Goal: Use online tool/utility: Utilize a website feature to perform a specific function

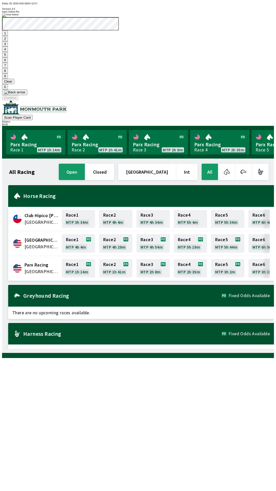
click at [14, 84] on button "Clear" at bounding box center [8, 81] width 12 height 5
click at [8, 47] on button "3" at bounding box center [5, 43] width 6 height 5
click at [27, 95] on button at bounding box center [14, 92] width 25 height 6
click at [8, 36] on button "1" at bounding box center [5, 32] width 6 height 5
click at [8, 79] on button "9" at bounding box center [5, 75] width 6 height 5
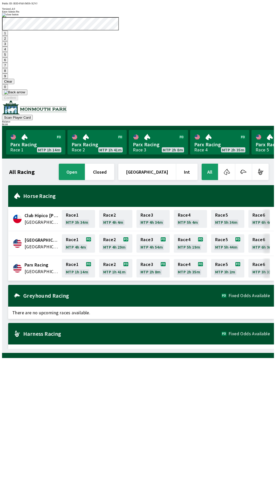
click at [8, 68] on button "7" at bounding box center [5, 65] width 6 height 5
click at [8, 47] on button "3" at bounding box center [5, 43] width 6 height 5
click at [18, 100] on button "Confirm" at bounding box center [10, 97] width 16 height 5
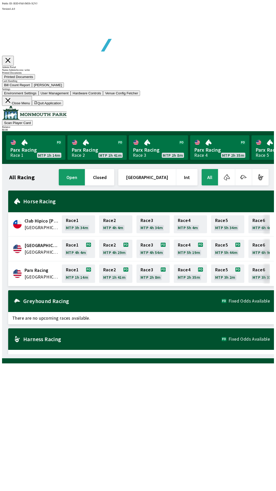
click at [32, 88] on button "Bill Count Report" at bounding box center [17, 84] width 30 height 5
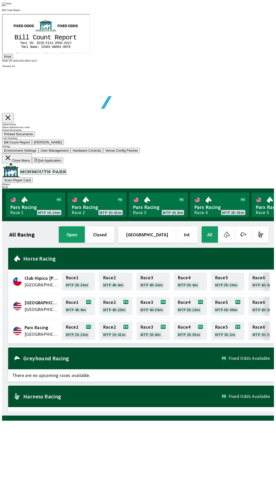
scroll to position [43, 0]
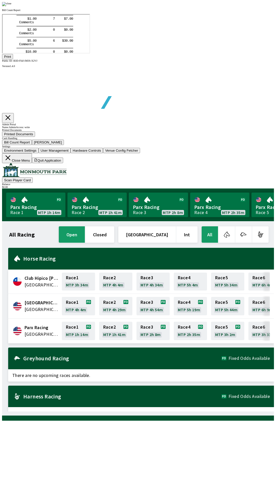
click at [13, 59] on button "Print" at bounding box center [7, 56] width 11 height 5
click at [246, 6] on div at bounding box center [138, 4] width 272 height 4
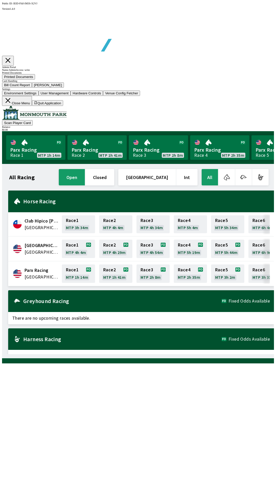
click at [64, 88] on button "[PERSON_NAME]" at bounding box center [48, 84] width 32 height 5
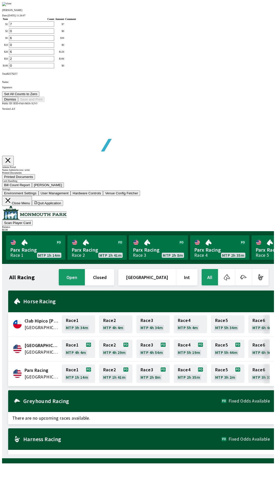
click at [39, 97] on button "Set All Counts to Zero" at bounding box center [20, 93] width 37 height 5
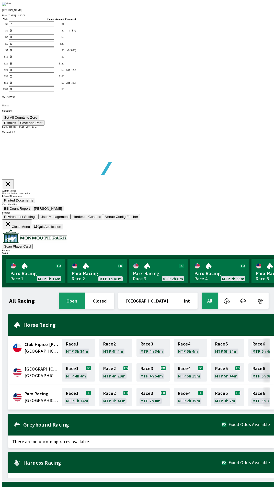
click at [44, 125] on button "Save and Print" at bounding box center [31, 122] width 26 height 5
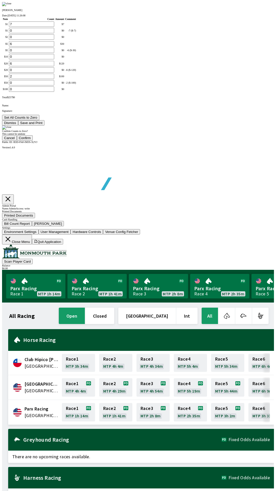
click at [33, 141] on button "Confirm" at bounding box center [25, 137] width 16 height 5
type input "0"
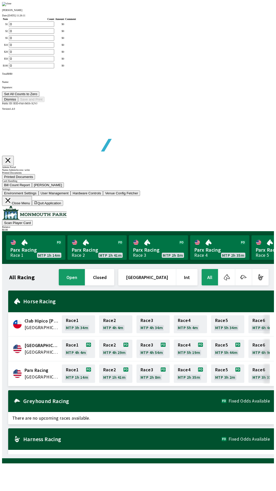
click at [18, 102] on button "Dismiss" at bounding box center [10, 99] width 16 height 5
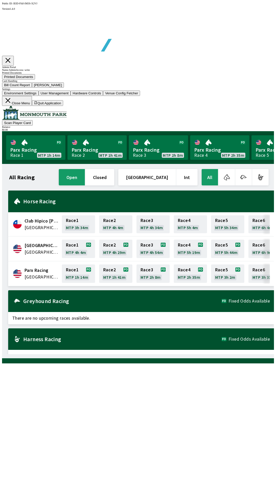
click at [32, 106] on button "Close Menu" at bounding box center [17, 101] width 30 height 10
